Goal: Find specific page/section: Find specific page/section

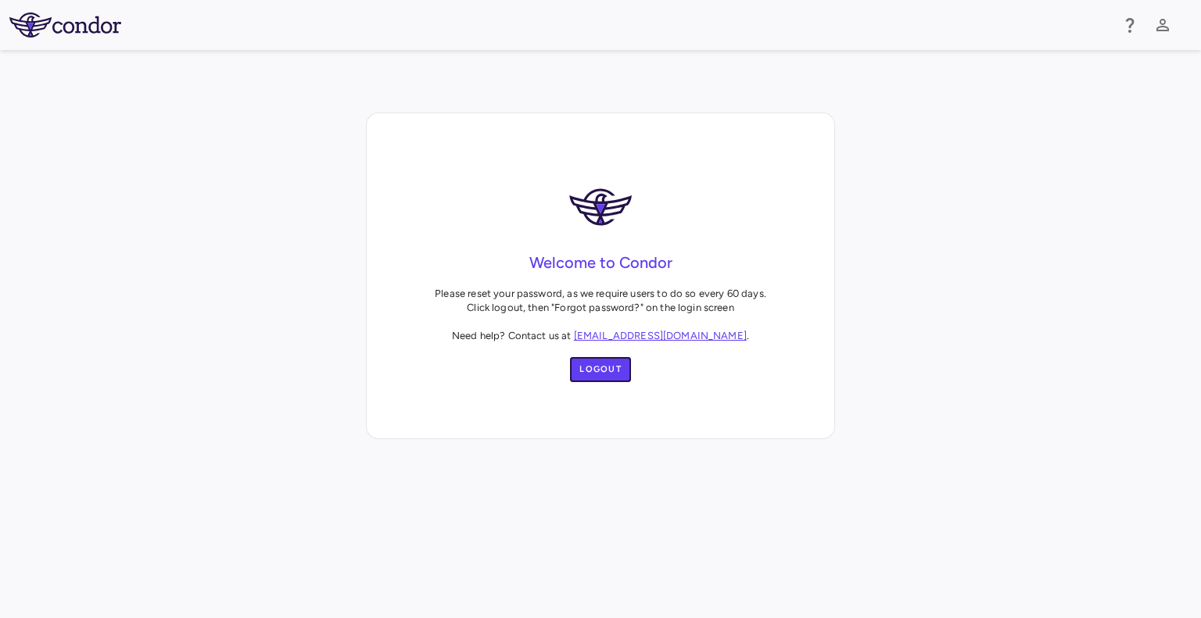
click at [611, 375] on button "Logout" at bounding box center [600, 369] width 61 height 25
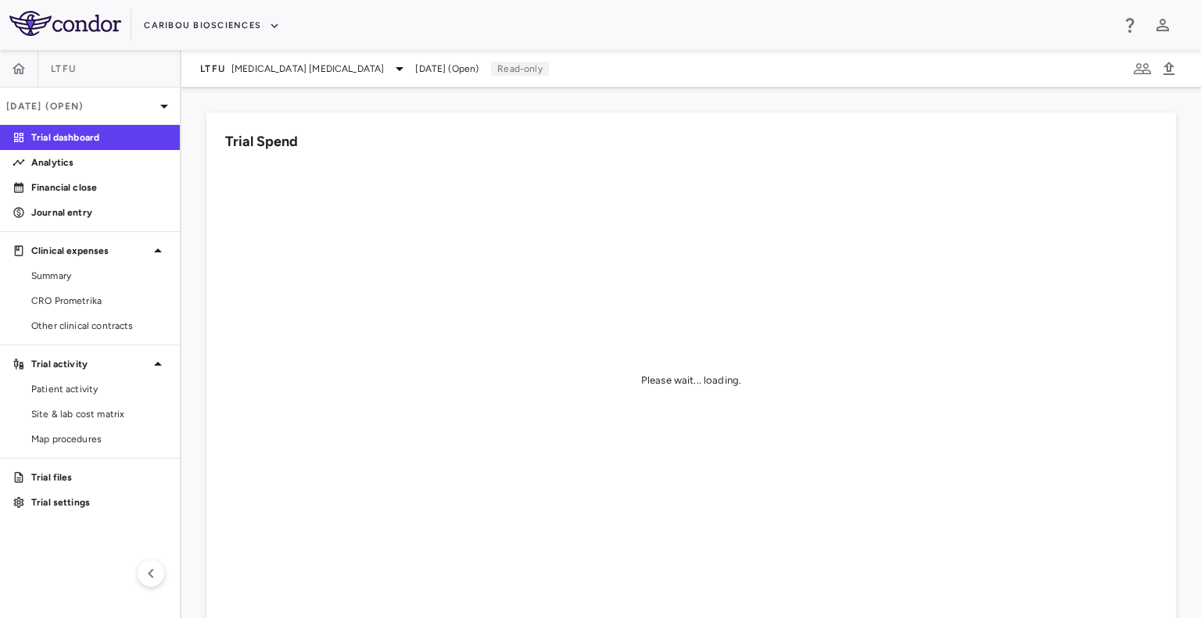
click at [52, 277] on span "Summary" at bounding box center [99, 276] width 136 height 14
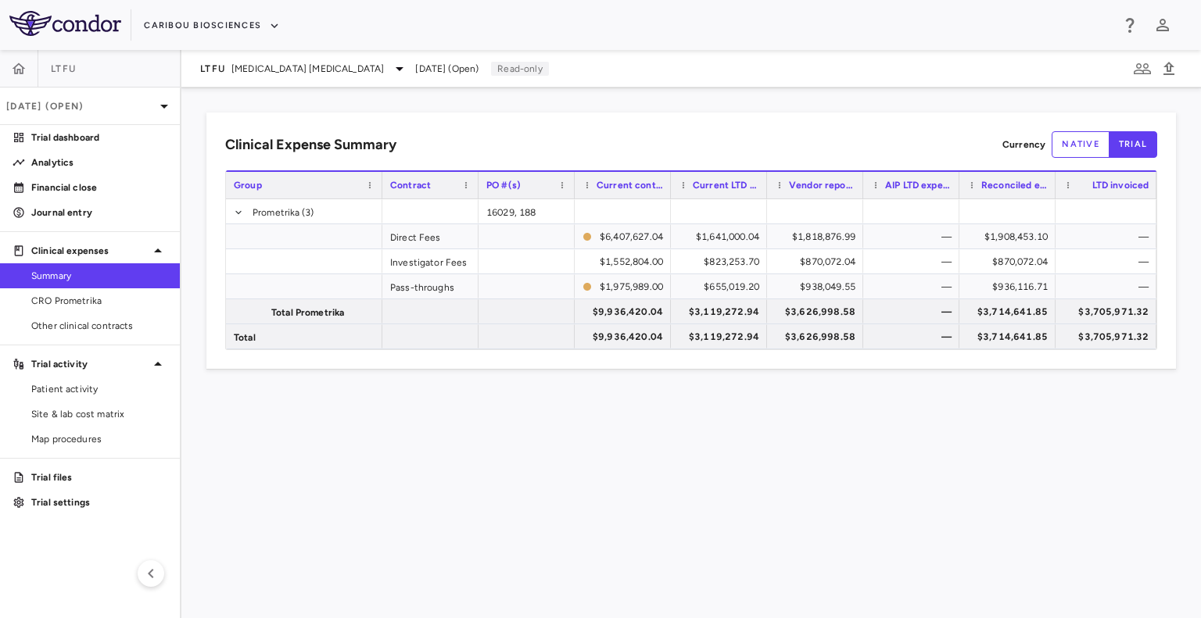
click at [349, 72] on span "[MEDICAL_DATA] [MEDICAL_DATA]" at bounding box center [307, 69] width 152 height 14
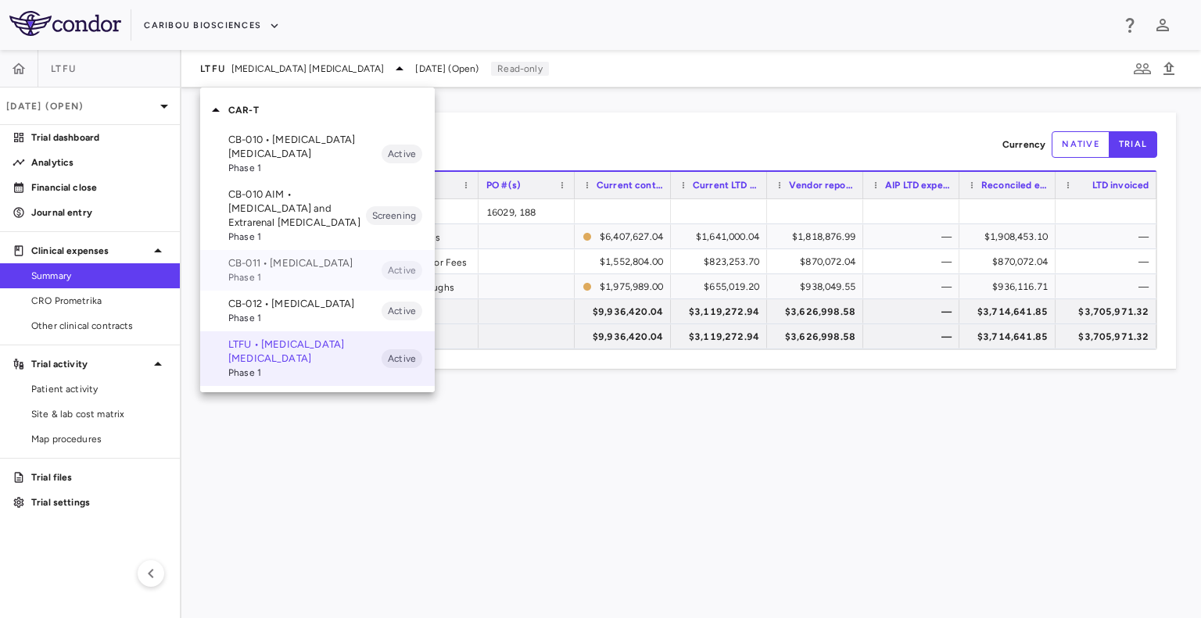
click at [282, 267] on p "CB-011 • [MEDICAL_DATA]" at bounding box center [304, 263] width 153 height 14
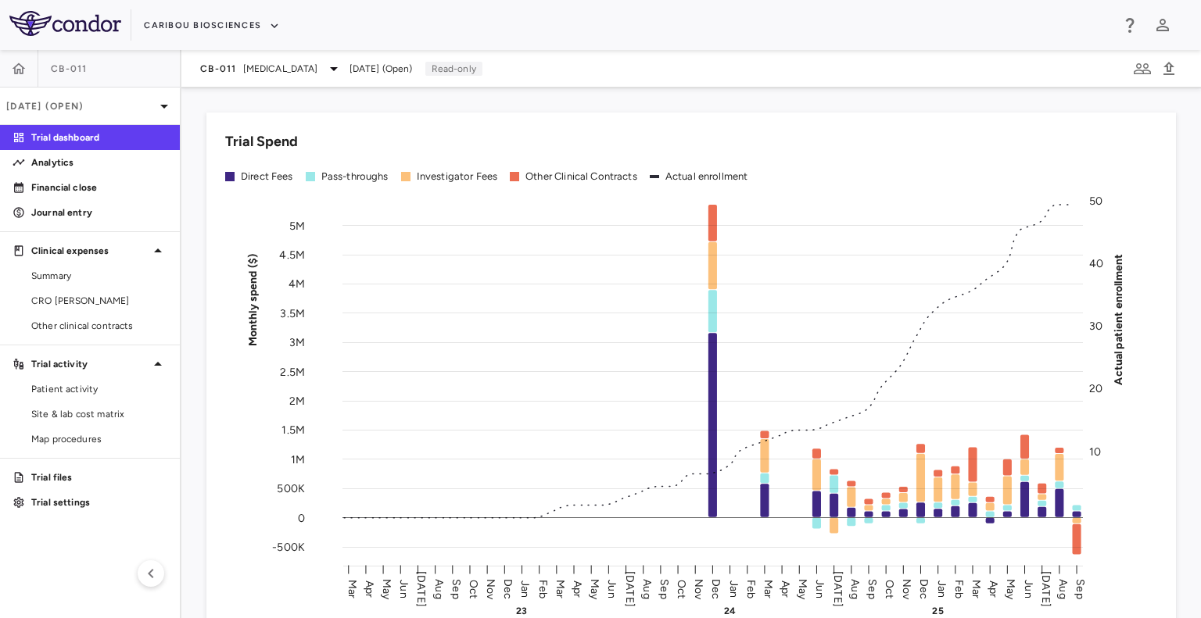
click at [59, 299] on span "CRO [PERSON_NAME]" at bounding box center [99, 301] width 136 height 14
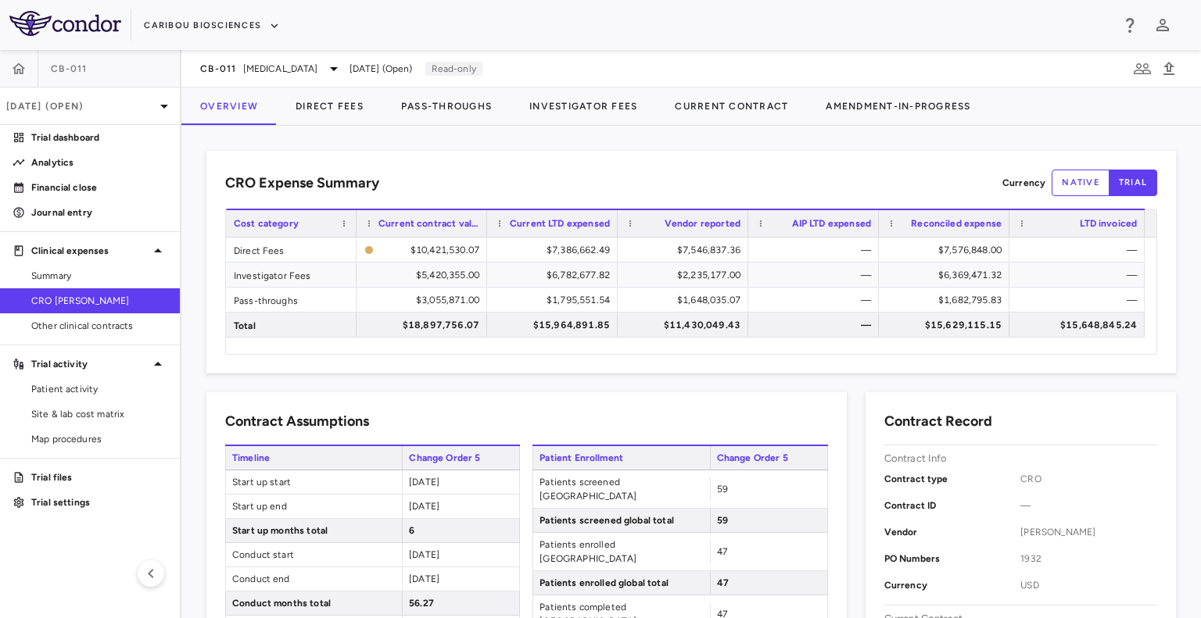
click at [79, 331] on span "Other clinical contracts" at bounding box center [99, 326] width 136 height 14
